Goal: Information Seeking & Learning: Find specific fact

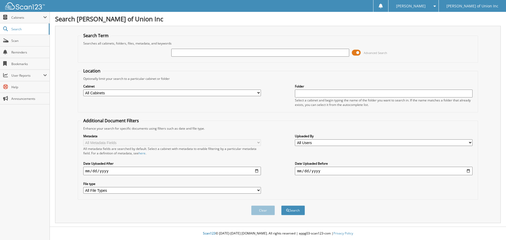
click at [176, 51] on input "text" at bounding box center [260, 53] width 178 height 8
type input "676707"
click at [132, 94] on select "All Cabinets ACCOUNTS PAYABLE CAR DEALS CASHIER REPORTS EMPLOYEE HANDBOOK FORMS…" at bounding box center [172, 93] width 178 height 7
select select "1850"
click at [83, 90] on select "All Cabinets ACCOUNTS PAYABLE CAR DEALS CASHIER REPORTS EMPLOYEE HANDBOOK FORMS…" at bounding box center [172, 93] width 178 height 7
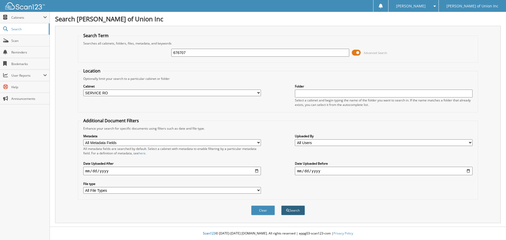
click at [296, 212] on button "Search" at bounding box center [293, 211] width 24 height 10
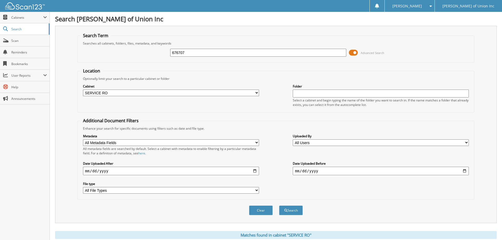
click at [186, 53] on input "676707" at bounding box center [258, 53] width 176 height 8
type input "687332"
click at [296, 209] on button "Search" at bounding box center [291, 211] width 24 height 10
click at [15, 41] on span "Scan" at bounding box center [29, 41] width 36 height 4
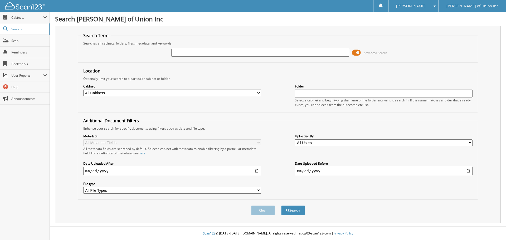
click at [183, 52] on input "text" at bounding box center [260, 53] width 178 height 8
type input "676707"
click at [152, 92] on select "All Cabinets ACCOUNTS PAYABLE CAR DEALS CASHIER REPORTS EMPLOYEE HANDBOOK FORMS…" at bounding box center [172, 93] width 178 height 7
select select "1850"
click at [83, 90] on select "All Cabinets ACCOUNTS PAYABLE CAR DEALS CASHIER REPORTS EMPLOYEE HANDBOOK FORMS…" at bounding box center [172, 93] width 178 height 7
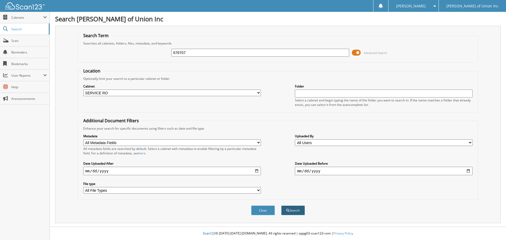
click at [296, 211] on button "Search" at bounding box center [293, 211] width 24 height 10
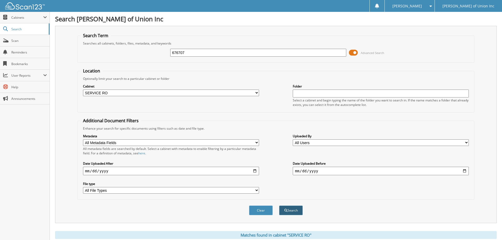
click at [292, 211] on button "Search" at bounding box center [291, 211] width 24 height 10
click at [294, 210] on button "Search" at bounding box center [291, 211] width 24 height 10
click at [297, 214] on button "Search" at bounding box center [291, 211] width 24 height 10
click at [188, 50] on input "676707" at bounding box center [258, 53] width 176 height 8
type input "68332"
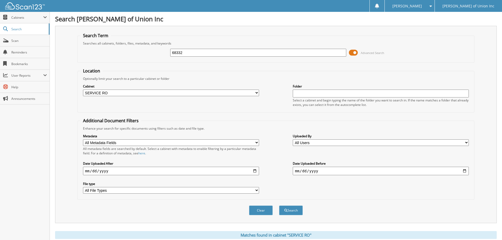
click at [279, 206] on button "Search" at bounding box center [291, 211] width 24 height 10
click at [193, 53] on input "68332" at bounding box center [258, 53] width 176 height 8
type input "687332"
click at [288, 211] on button "Search" at bounding box center [291, 211] width 24 height 10
